Goal: Information Seeking & Learning: Find contact information

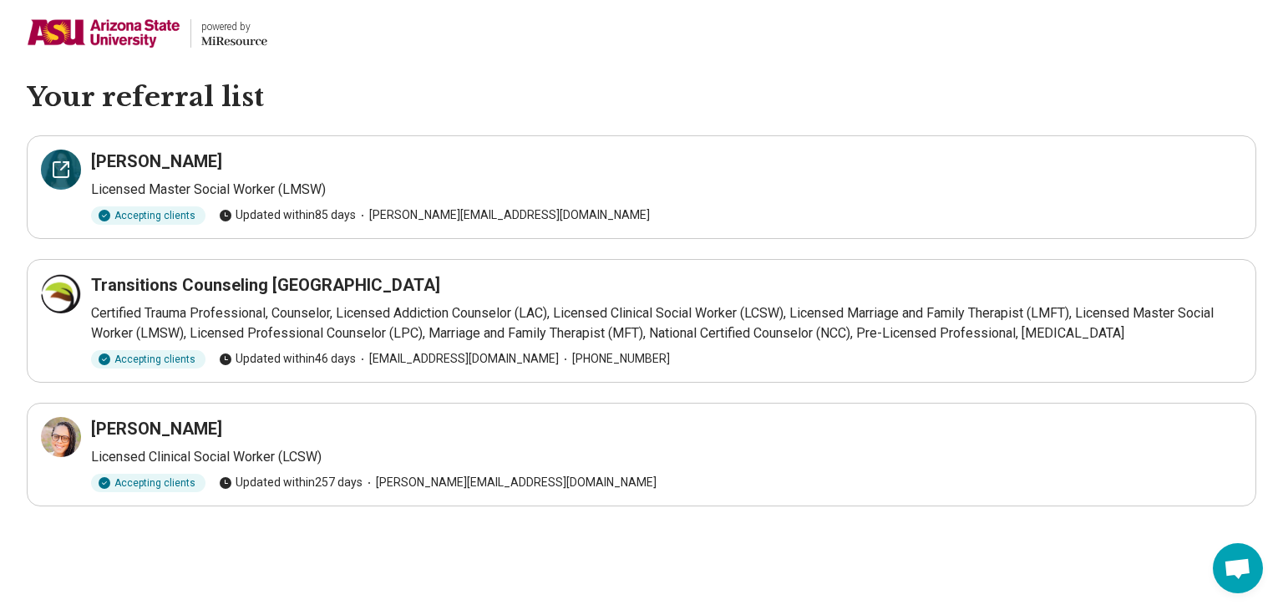
click at [64, 182] on div at bounding box center [61, 169] width 40 height 40
click at [70, 31] on img at bounding box center [104, 33] width 154 height 40
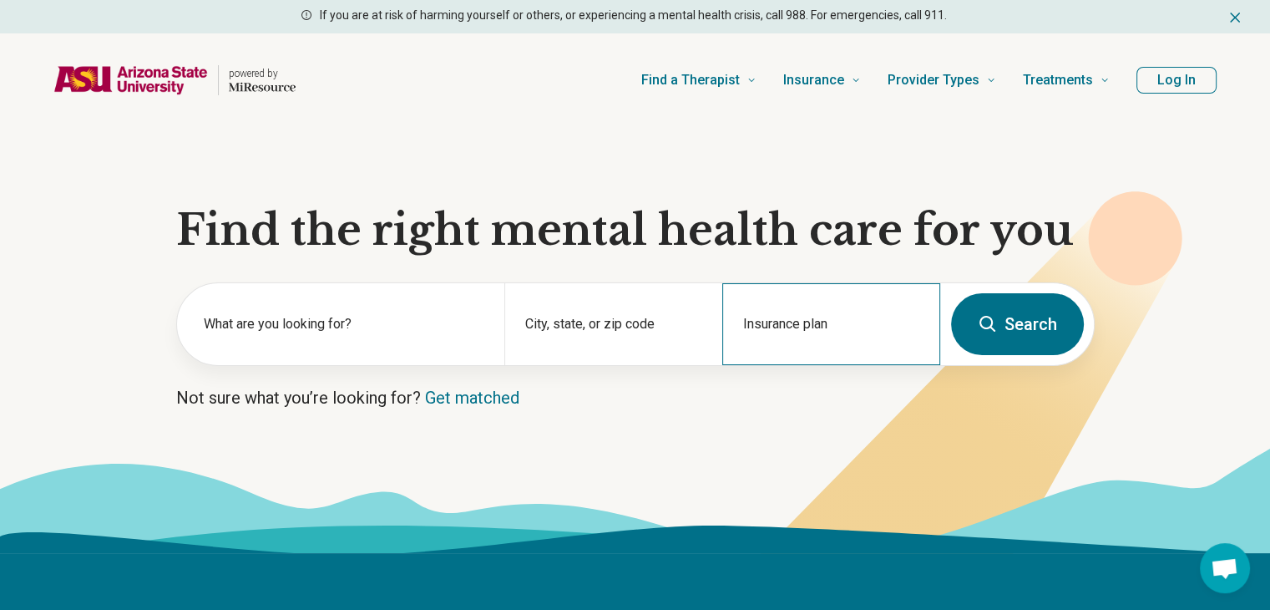
click at [753, 322] on div "Insurance plan" at bounding box center [831, 324] width 218 height 82
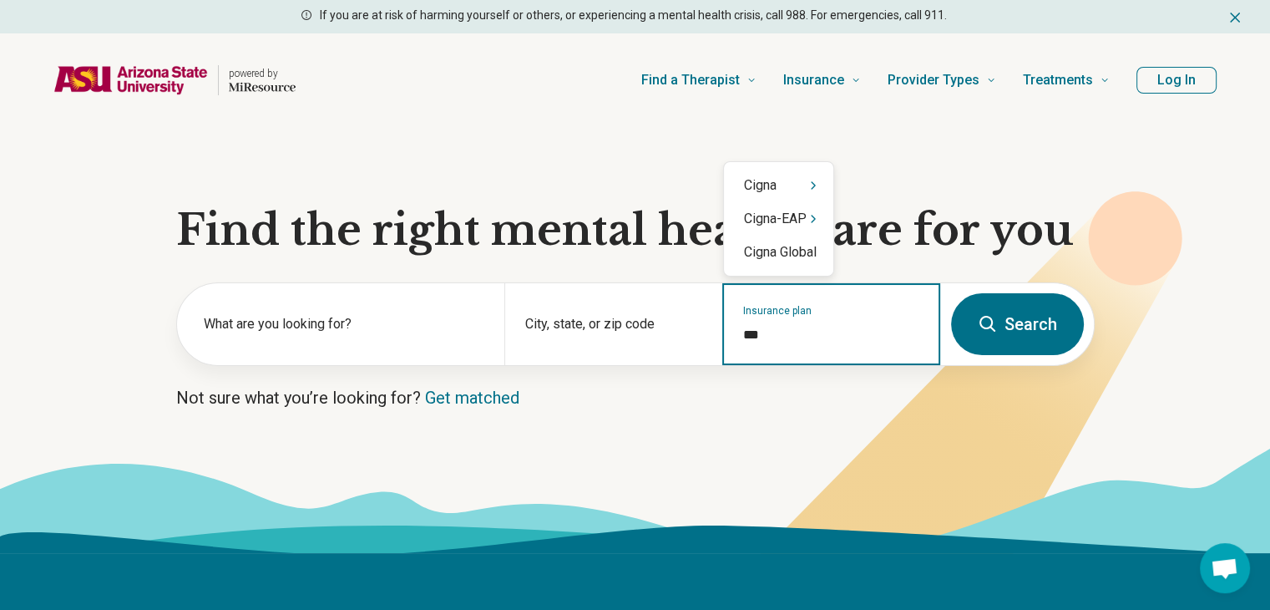
type input "****"
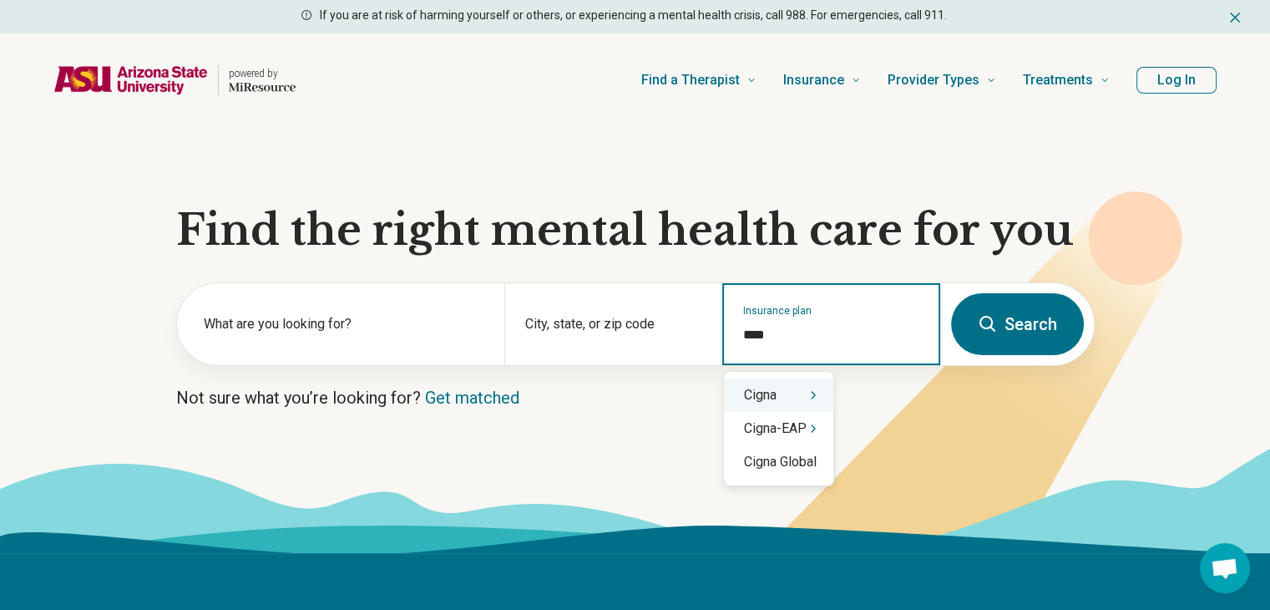
click at [793, 402] on div "Cigna" at bounding box center [778, 394] width 109 height 33
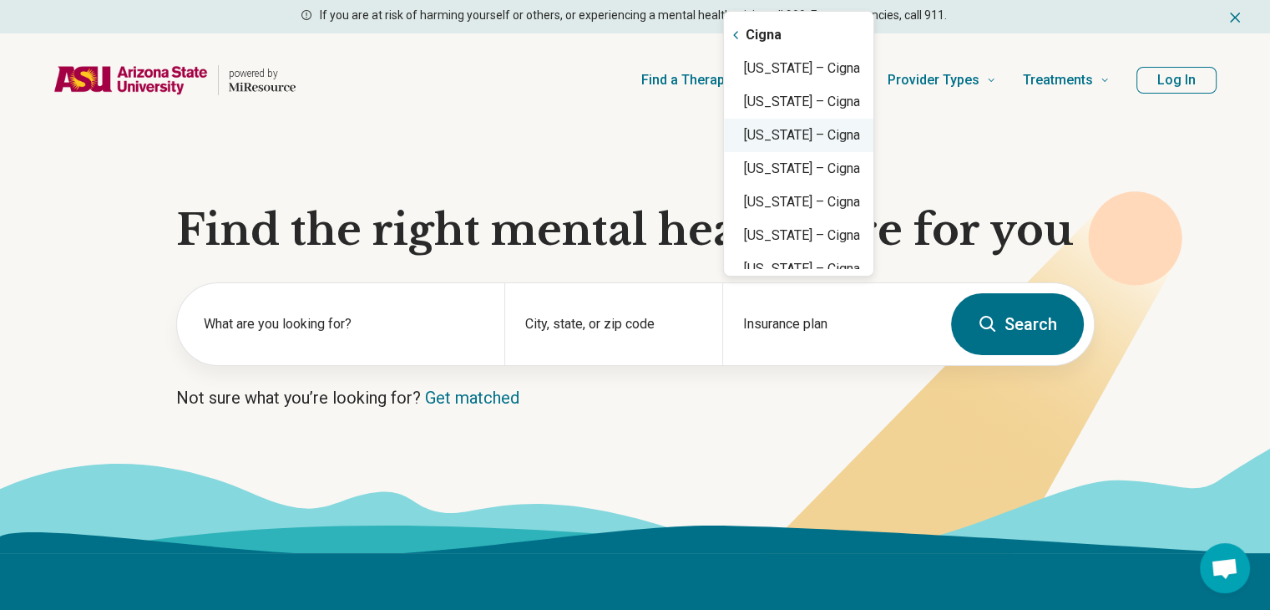
click at [845, 129] on div "[US_STATE] – Cigna" at bounding box center [798, 135] width 149 height 33
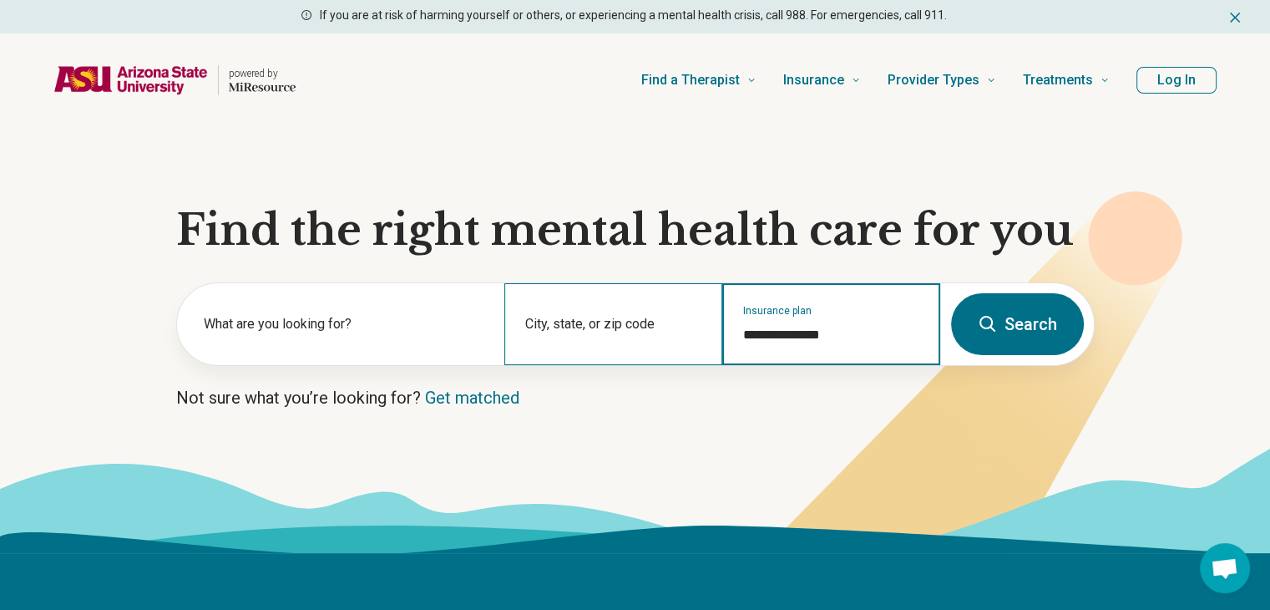
type input "**********"
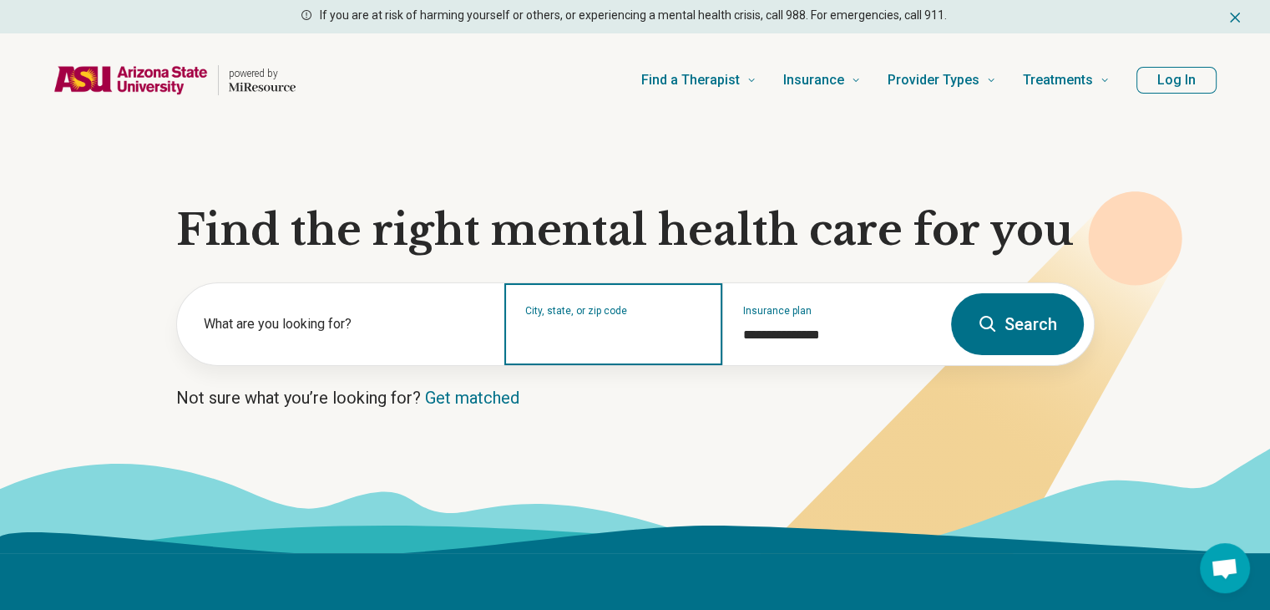
click at [580, 330] on input "City, state, or zip code" at bounding box center [613, 335] width 177 height 20
type input "*"
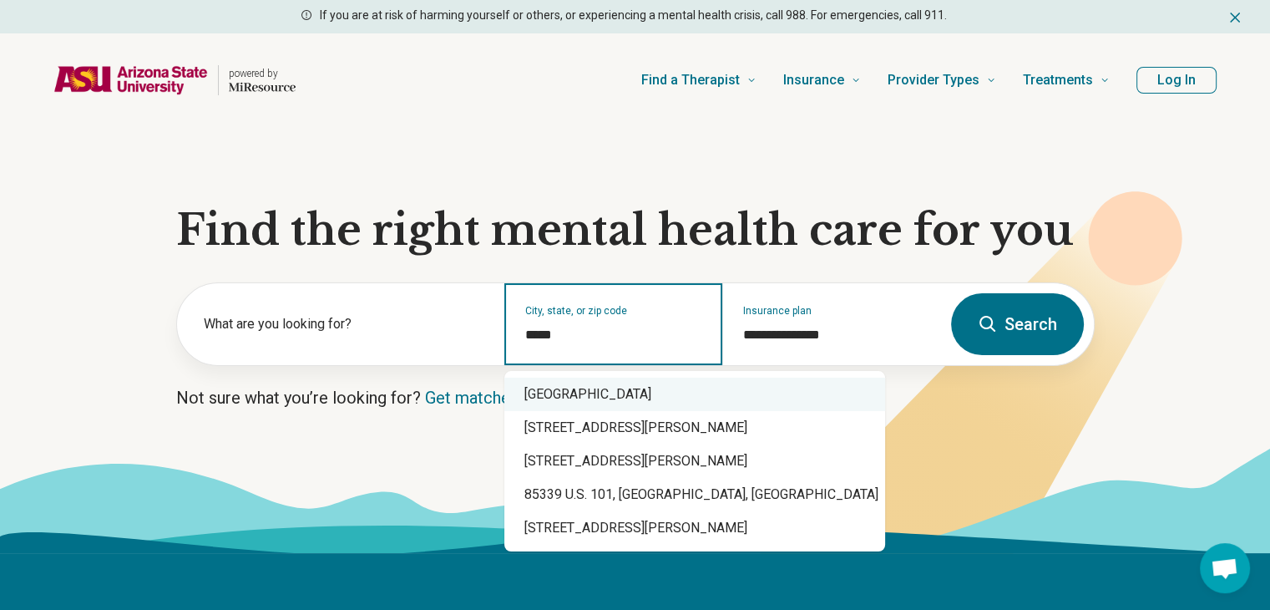
click at [653, 409] on div "[GEOGRAPHIC_DATA]" at bounding box center [694, 393] width 381 height 33
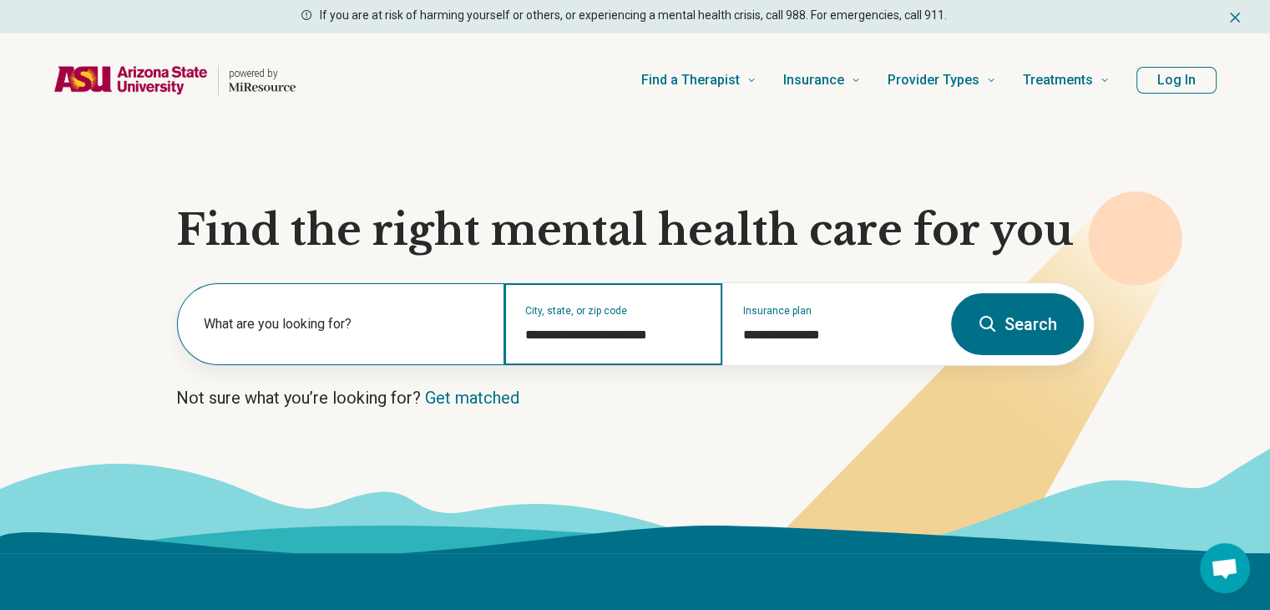
type input "**********"
click at [413, 332] on label "What are you looking for?" at bounding box center [344, 324] width 281 height 20
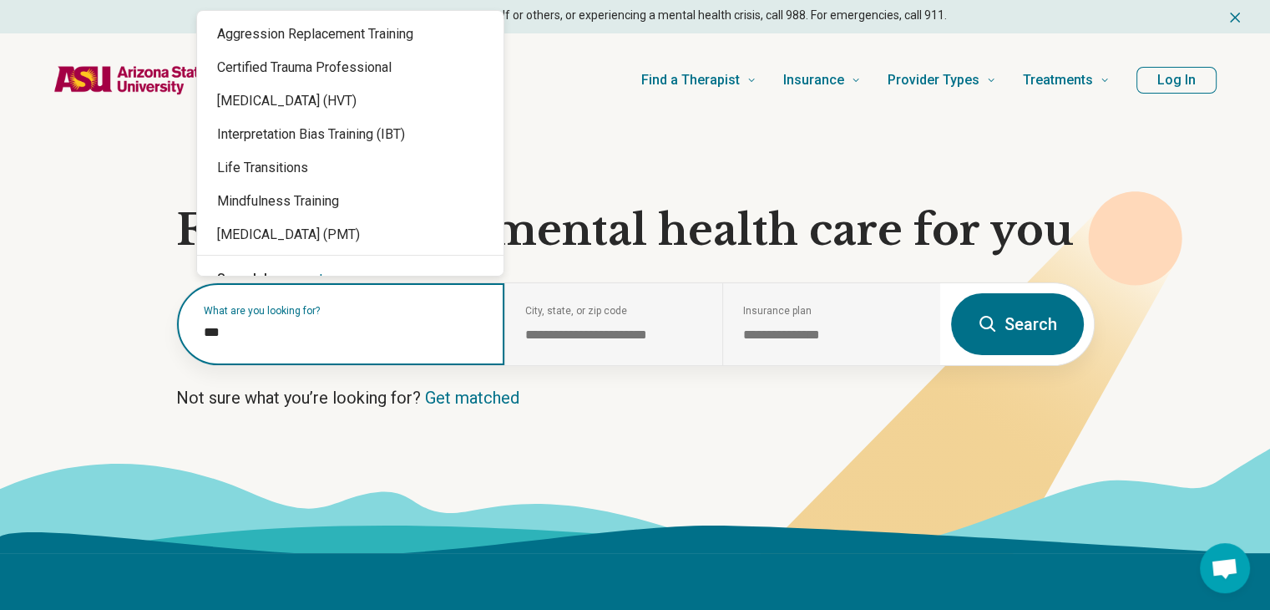
type input "****"
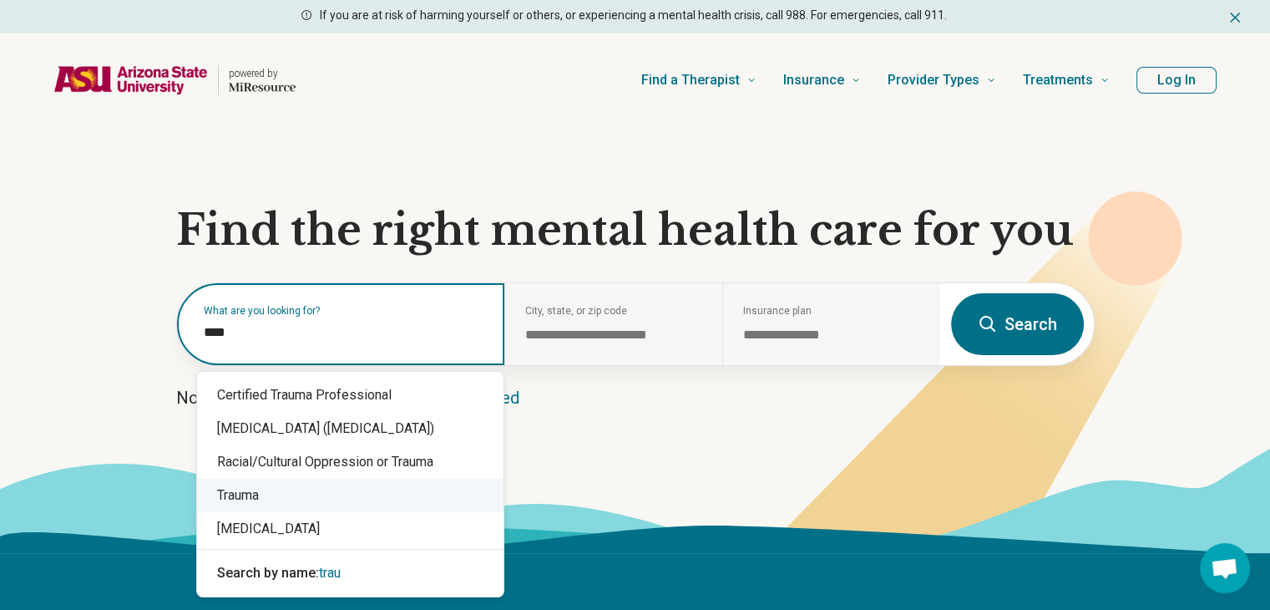
click at [418, 496] on div "Trauma" at bounding box center [350, 495] width 306 height 33
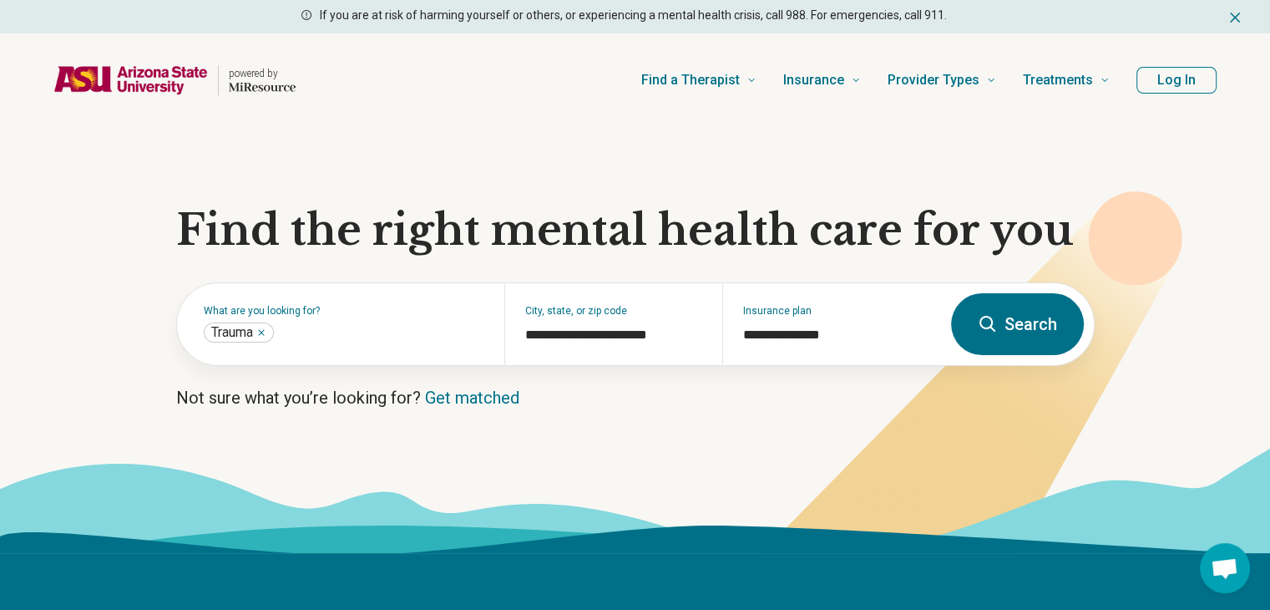
click at [987, 316] on icon at bounding box center [988, 324] width 16 height 16
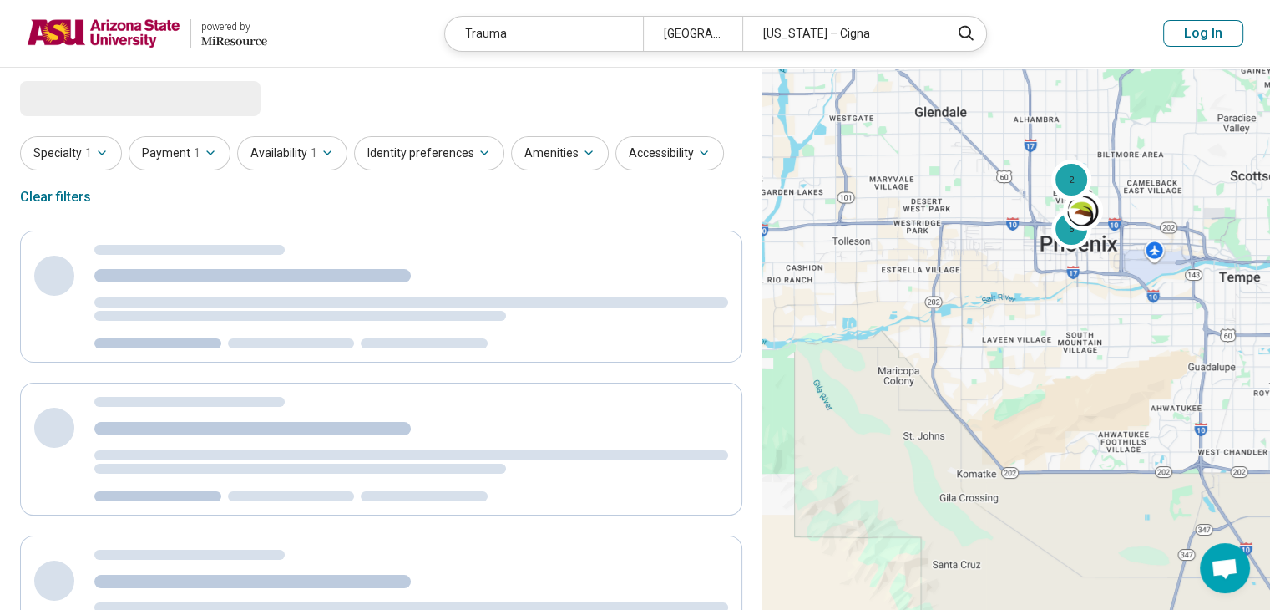
select select "***"
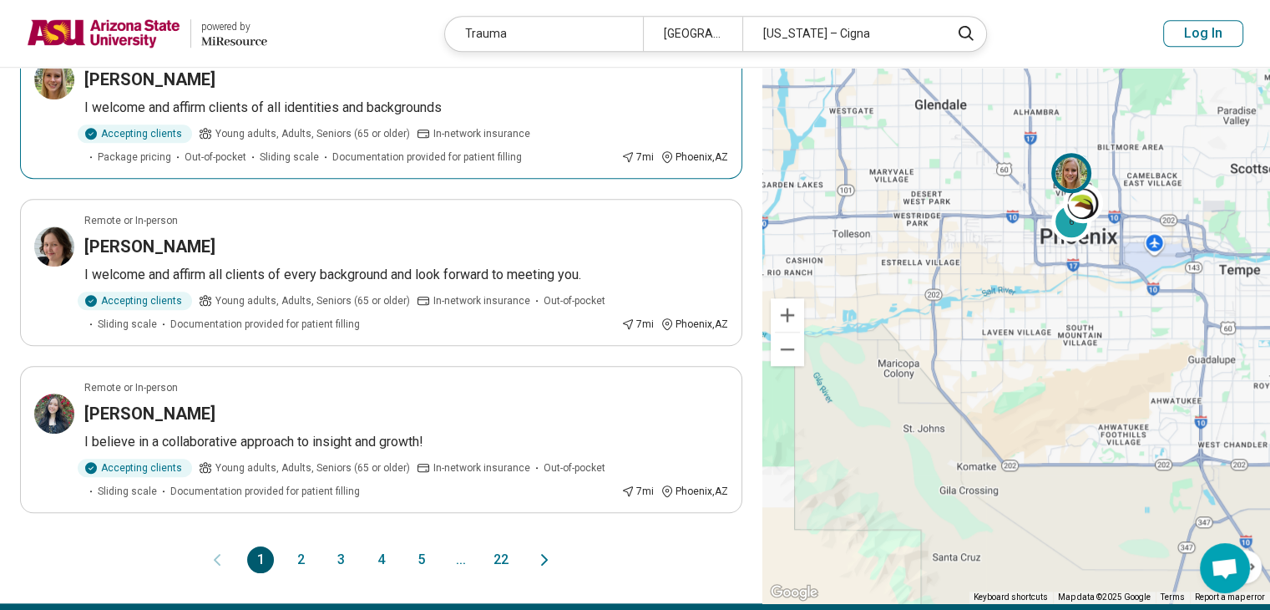
scroll to position [1396, 0]
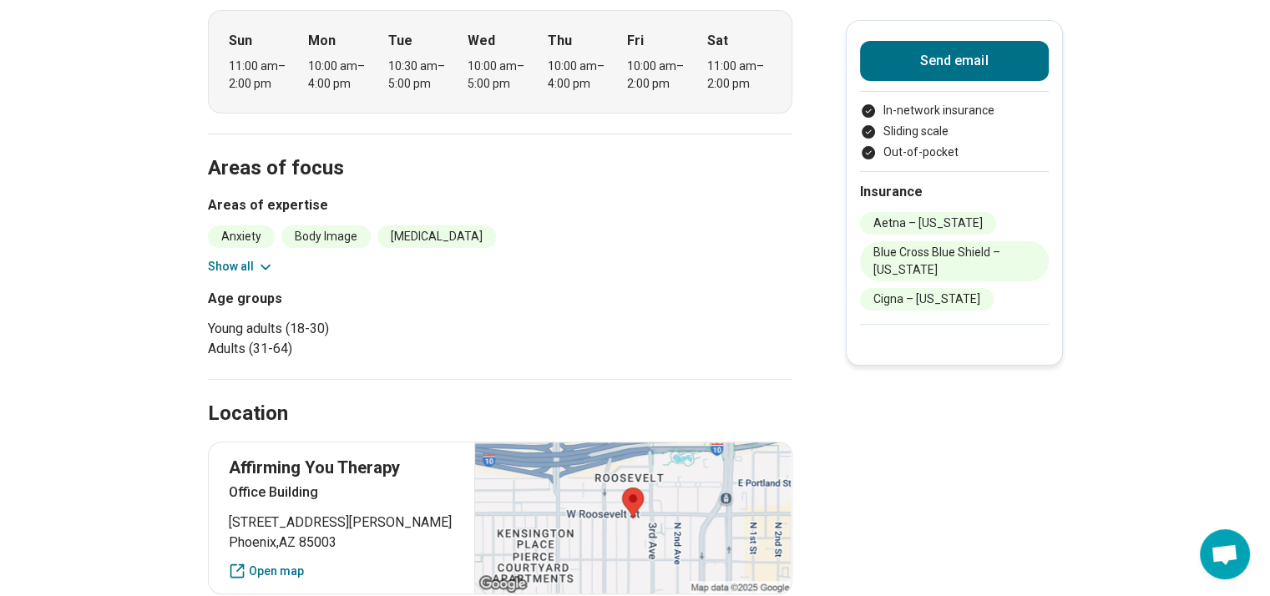
scroll to position [408, 0]
drag, startPoint x: 279, startPoint y: 271, endPoint x: 268, endPoint y: 270, distance: 11.0
click at [268, 270] on div "Anxiety Body Image [MEDICAL_DATA] [MEDICAL_DATA] Gender Identity [MEDICAL_DATA]…" at bounding box center [500, 250] width 585 height 50
click at [268, 270] on icon at bounding box center [265, 266] width 17 height 17
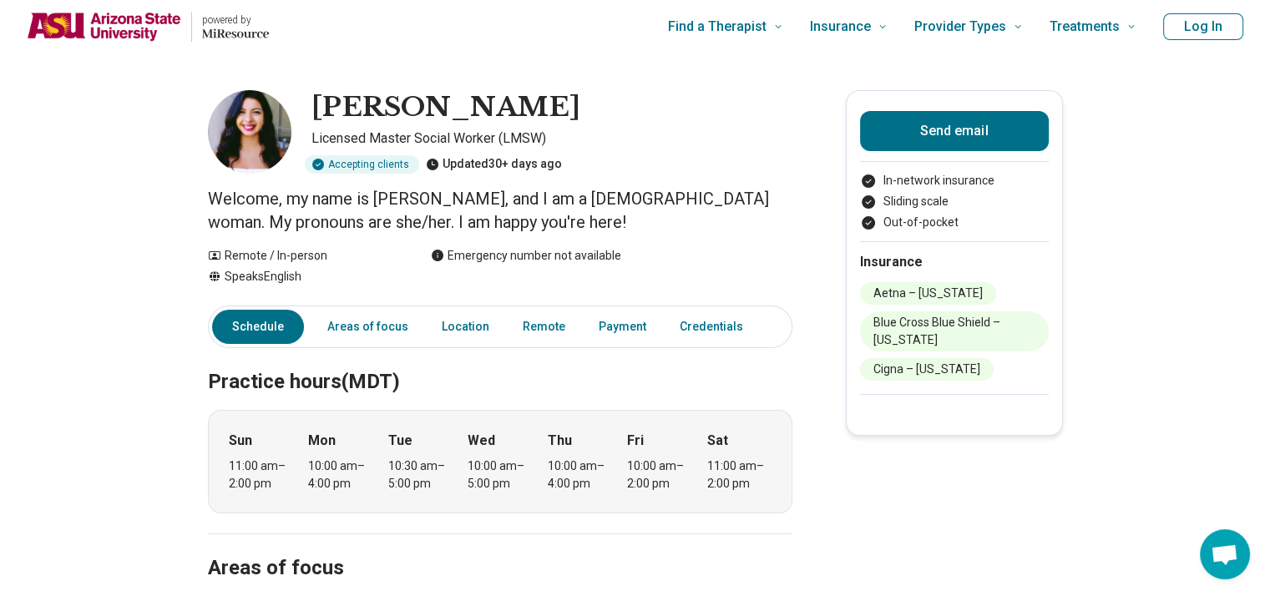
scroll to position [0, 0]
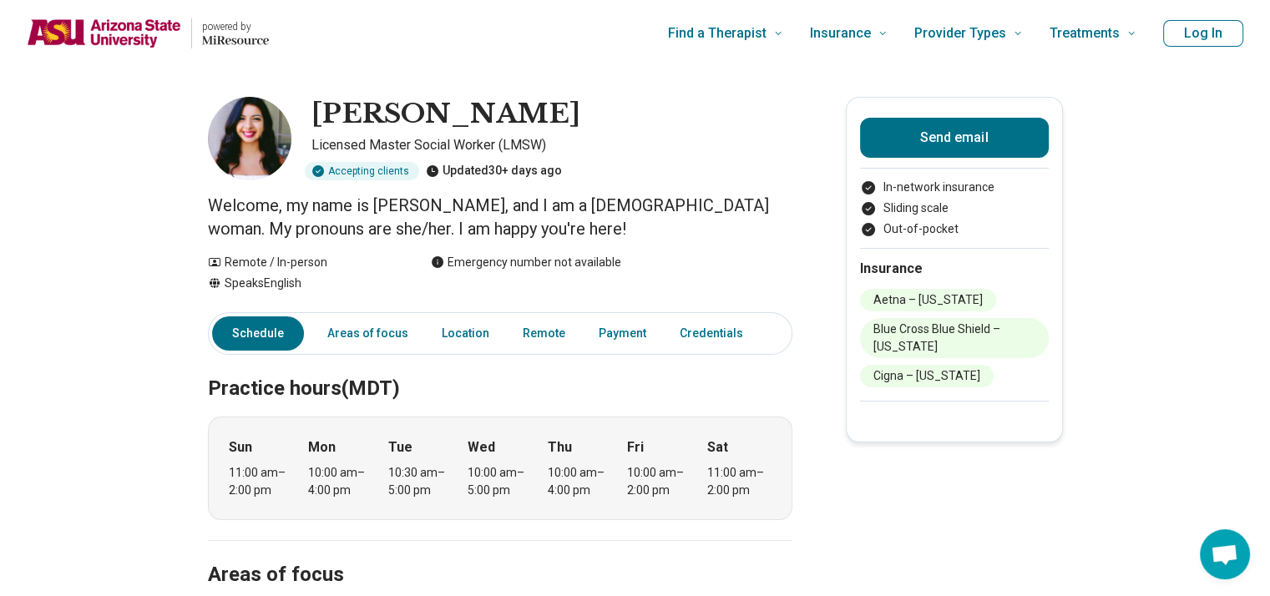
drag, startPoint x: 321, startPoint y: 123, endPoint x: 696, endPoint y: 114, distance: 375.1
click at [696, 114] on div "[PERSON_NAME]" at bounding box center [552, 114] width 481 height 35
copy h1 "[PERSON_NAME]"
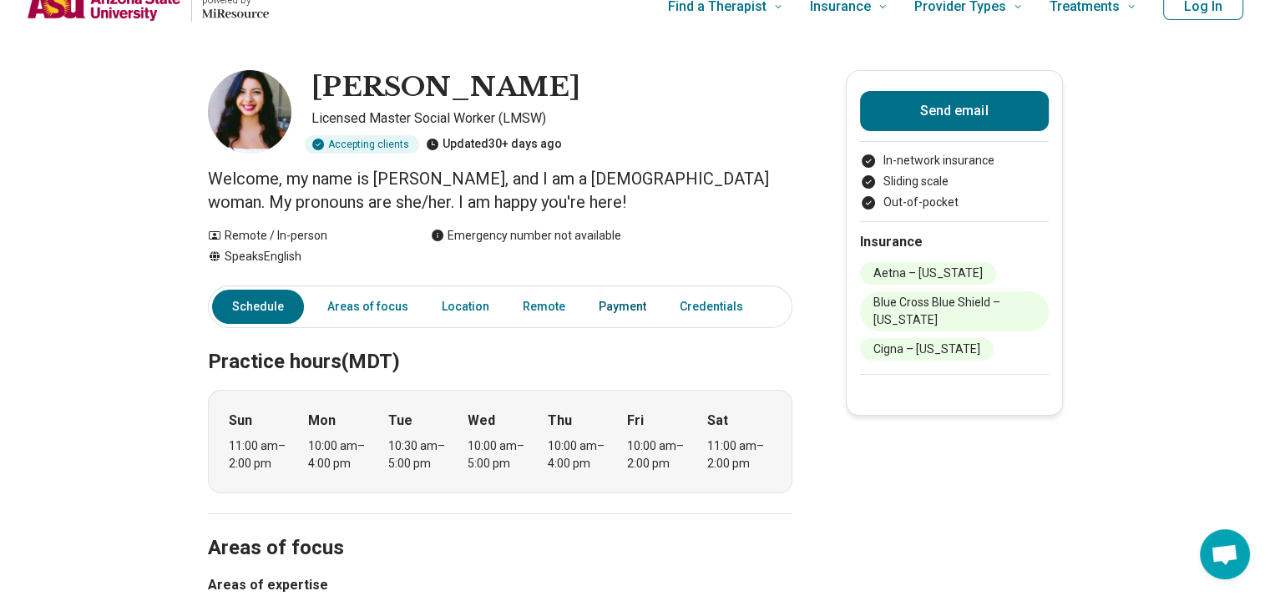
click at [605, 314] on link "Payment" at bounding box center [623, 307] width 68 height 34
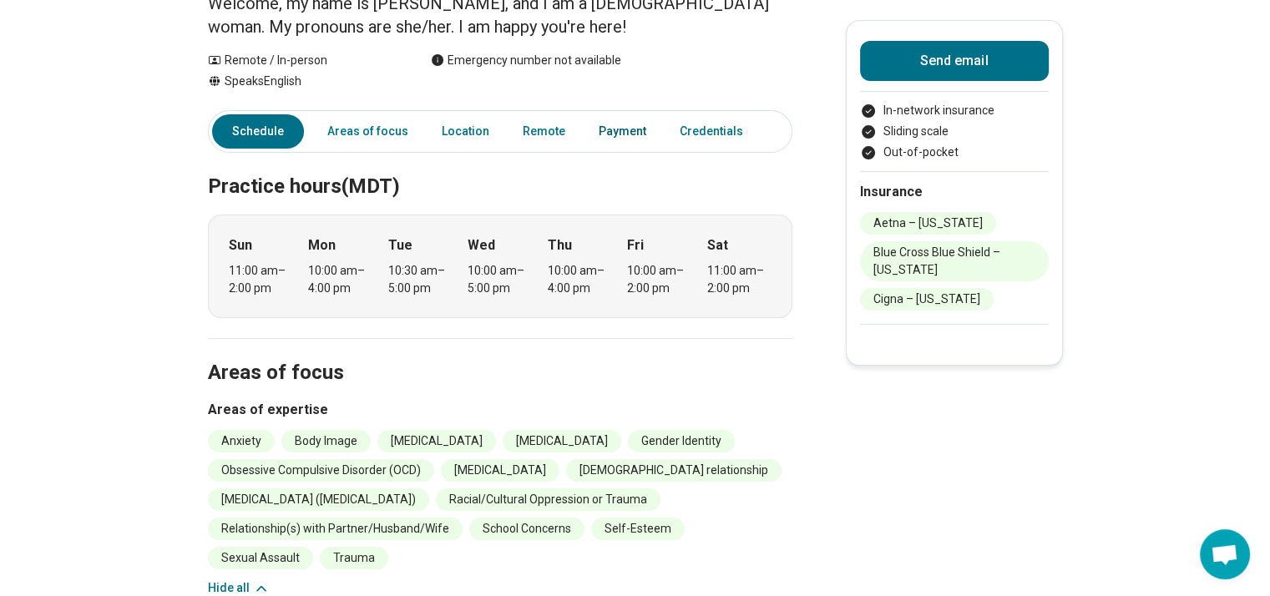
scroll to position [0, 0]
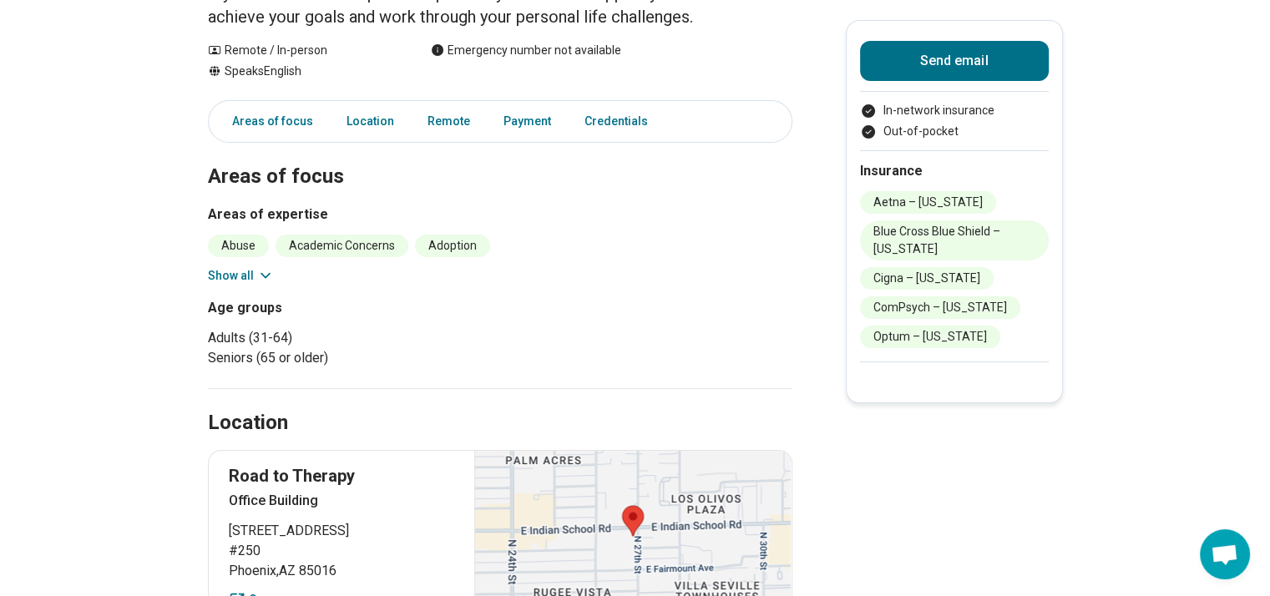
scroll to position [232, 0]
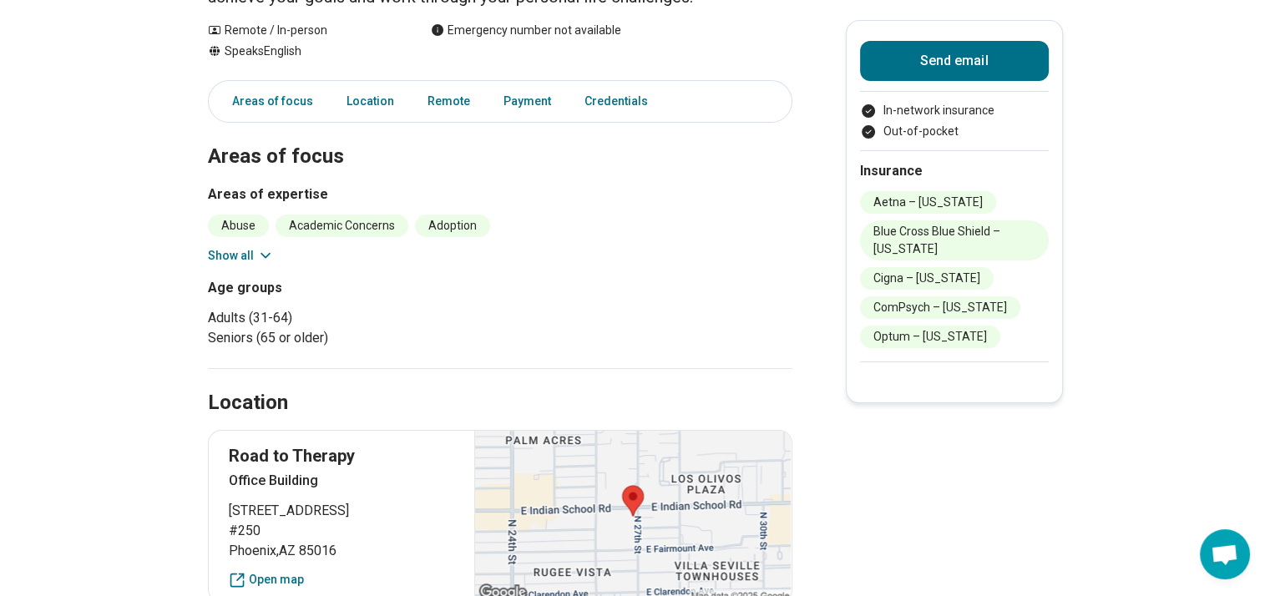
click at [274, 249] on icon at bounding box center [265, 255] width 17 height 17
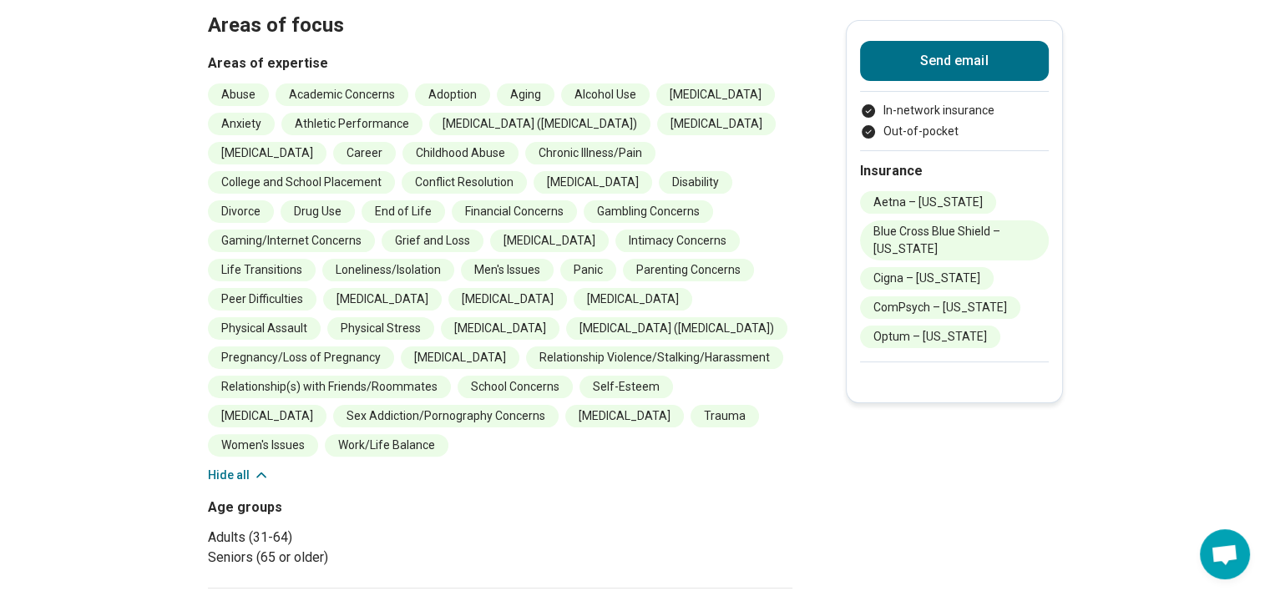
scroll to position [0, 0]
